Goal: Find specific page/section: Find specific page/section

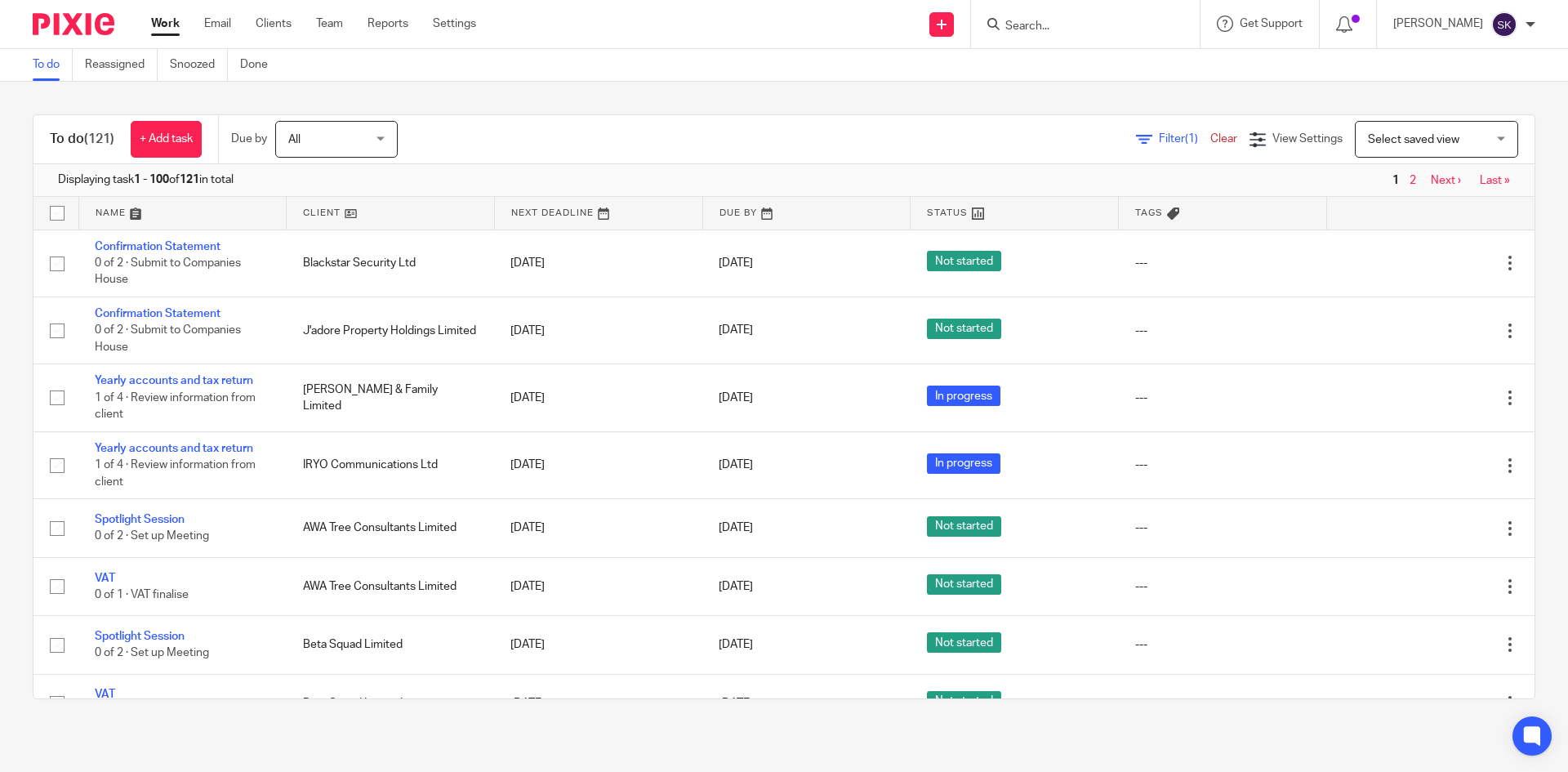
click at [1056, 31] on input "Search" at bounding box center [1077, 27] width 147 height 14
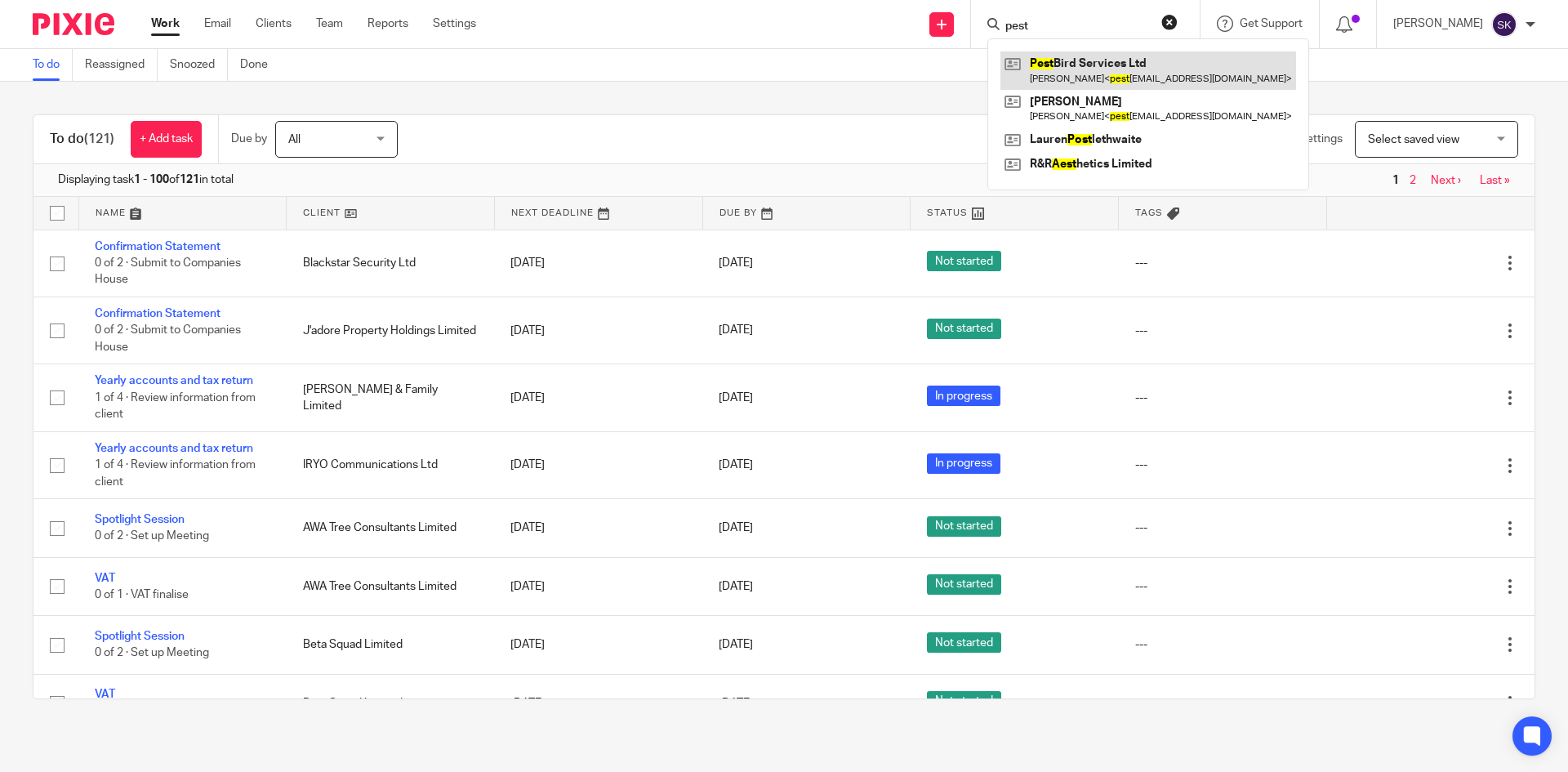
type input "pest"
click at [1065, 67] on link at bounding box center [1148, 70] width 295 height 38
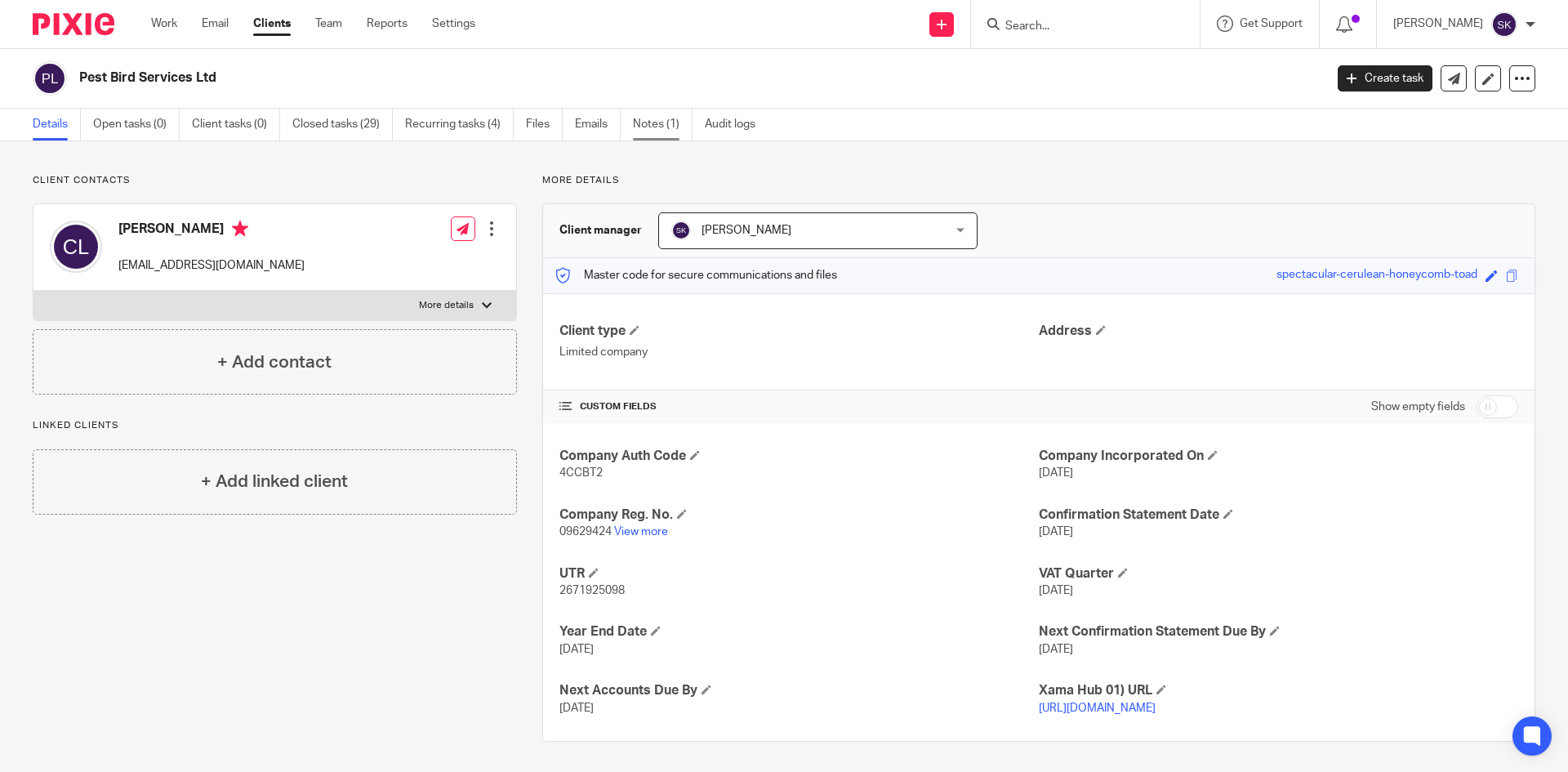
click at [657, 121] on link "Notes (1)" at bounding box center [663, 124] width 59 height 32
